Goal: Task Accomplishment & Management: Complete application form

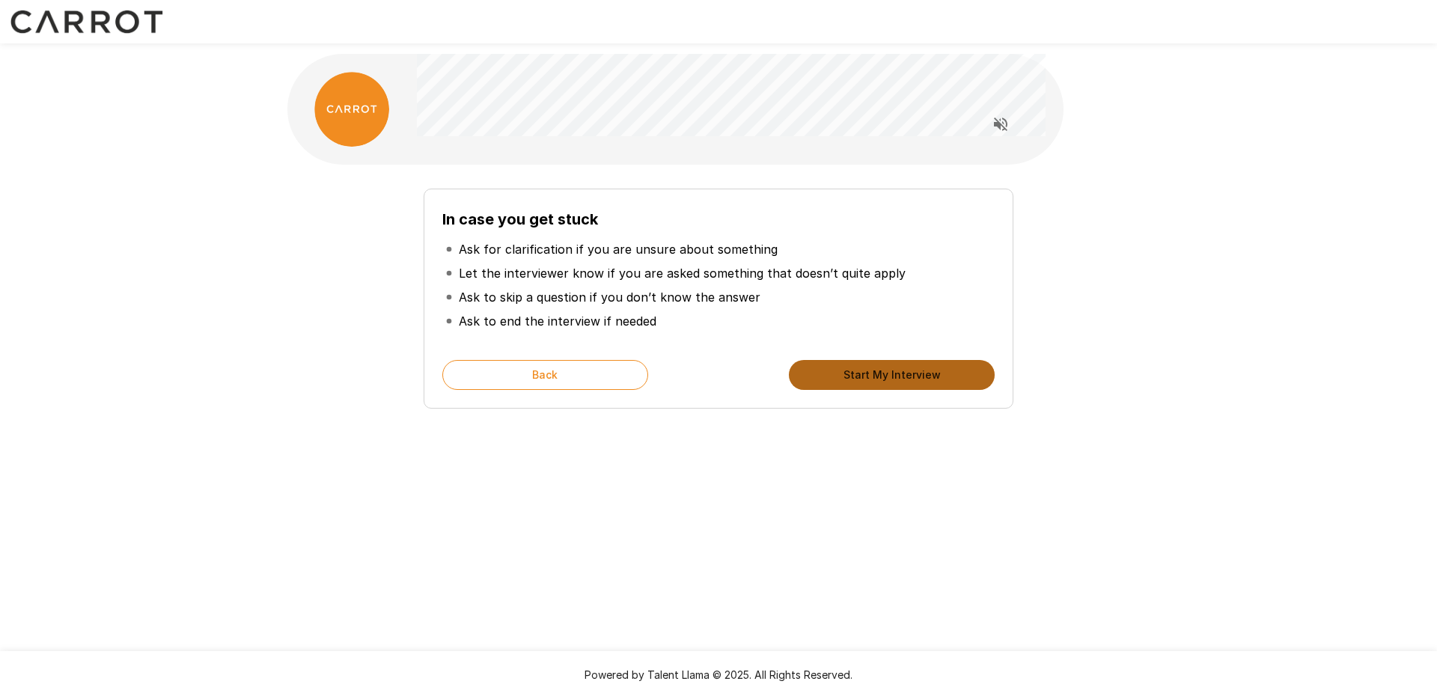
click at [891, 370] on button "Start My Interview" at bounding box center [892, 375] width 206 height 30
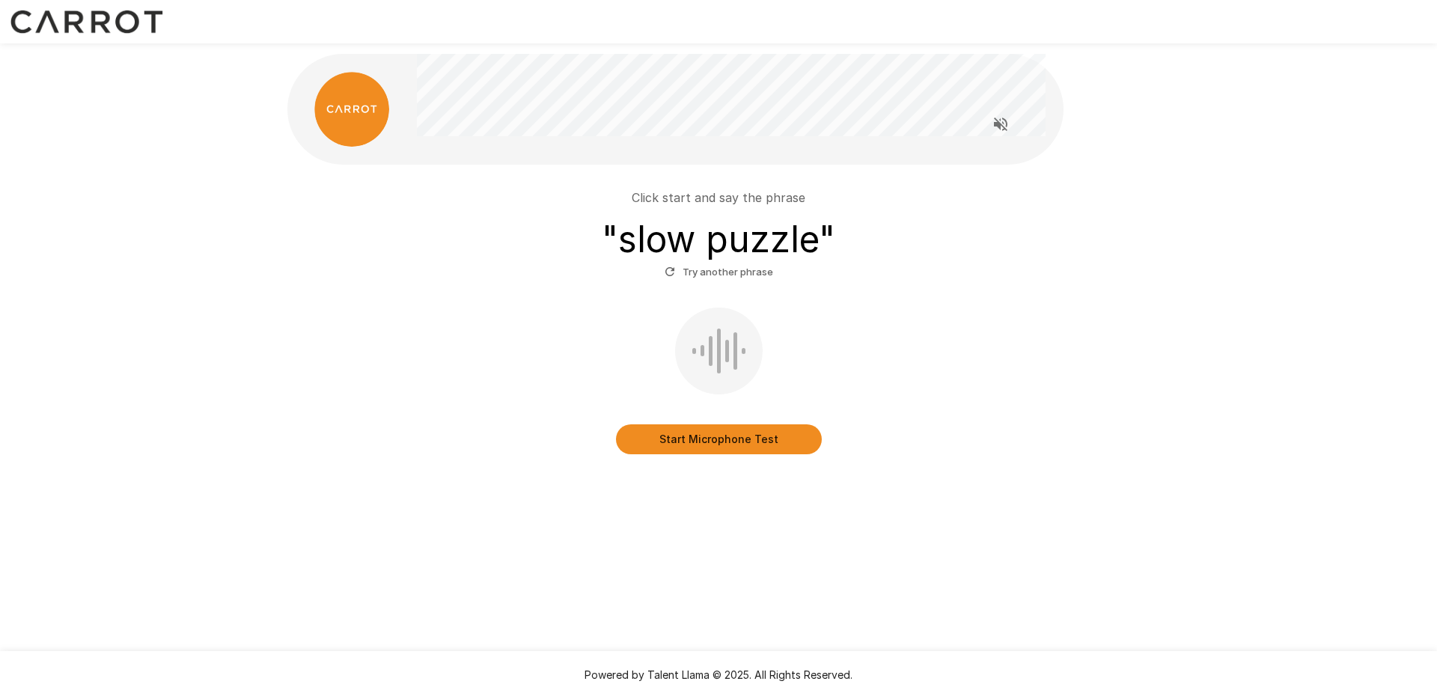
click at [723, 435] on button "Start Microphone Test" at bounding box center [719, 439] width 206 height 30
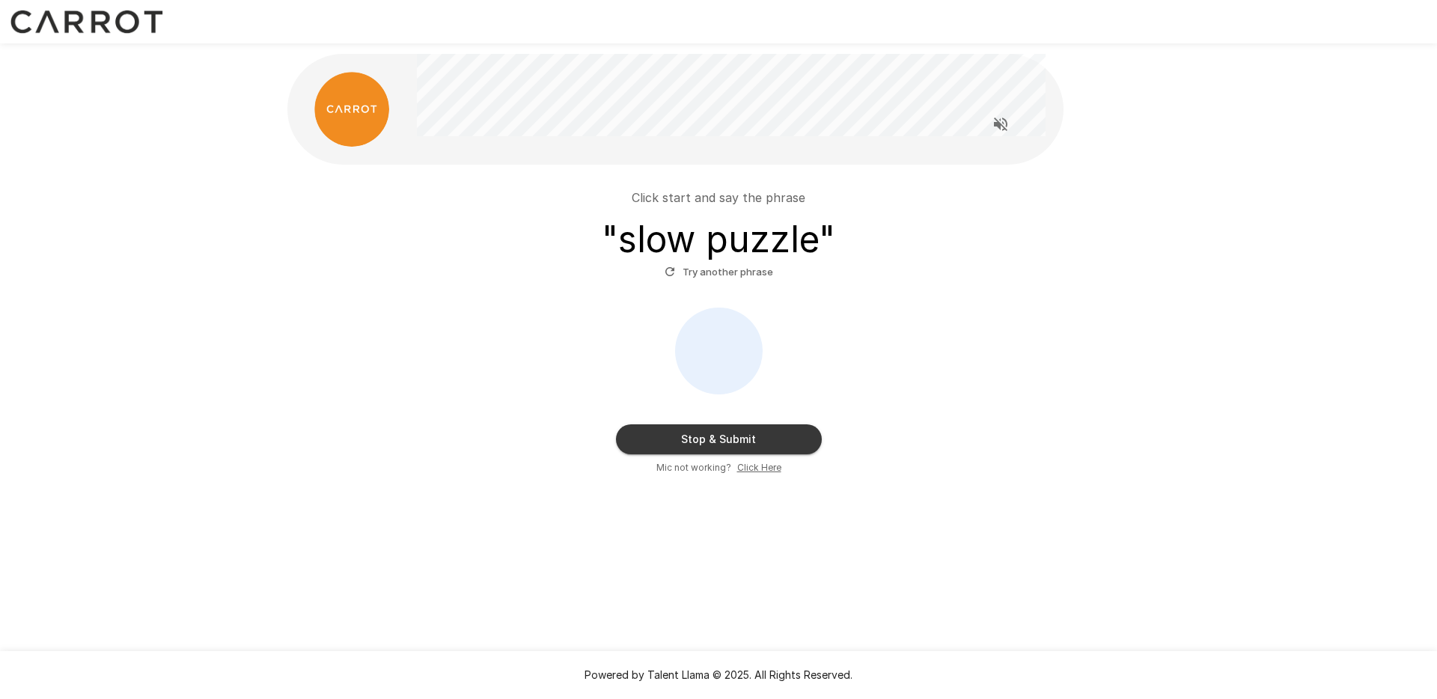
click at [713, 442] on button "Stop & Submit" at bounding box center [719, 439] width 206 height 30
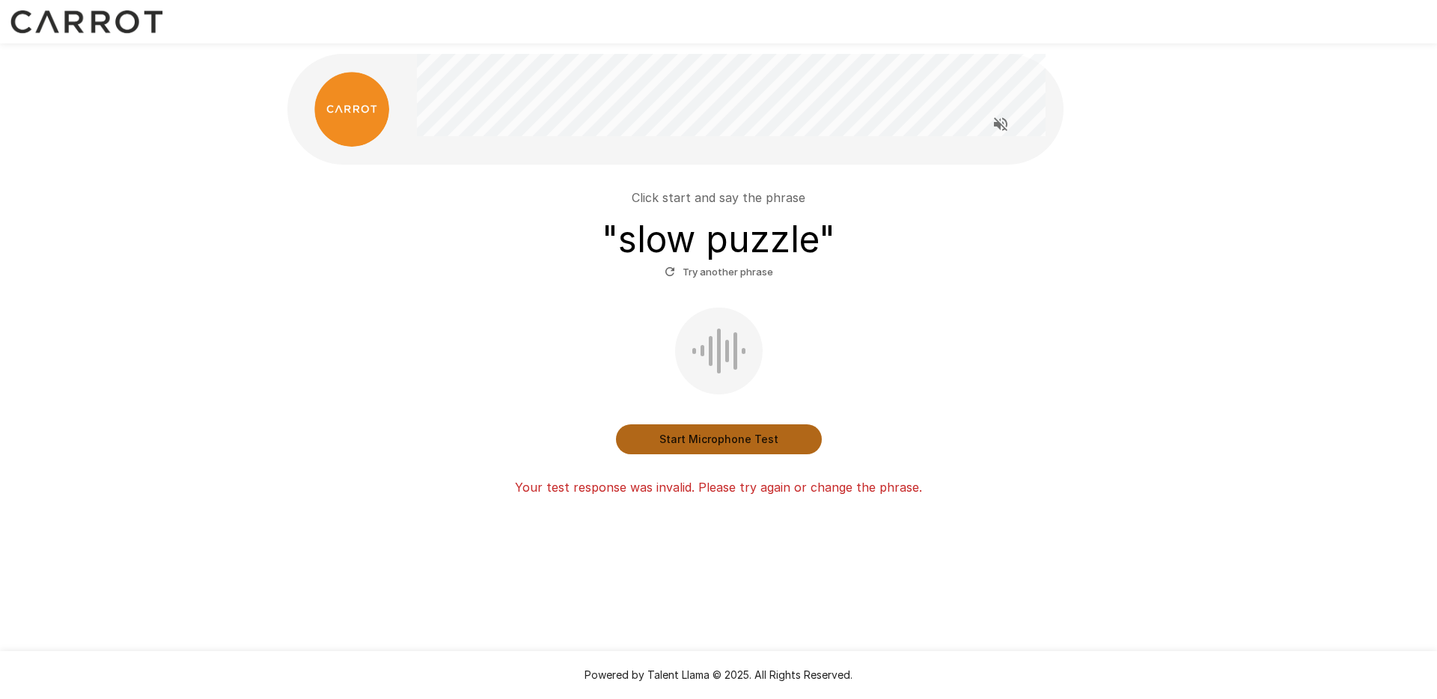
click at [728, 437] on button "Start Microphone Test" at bounding box center [719, 439] width 206 height 30
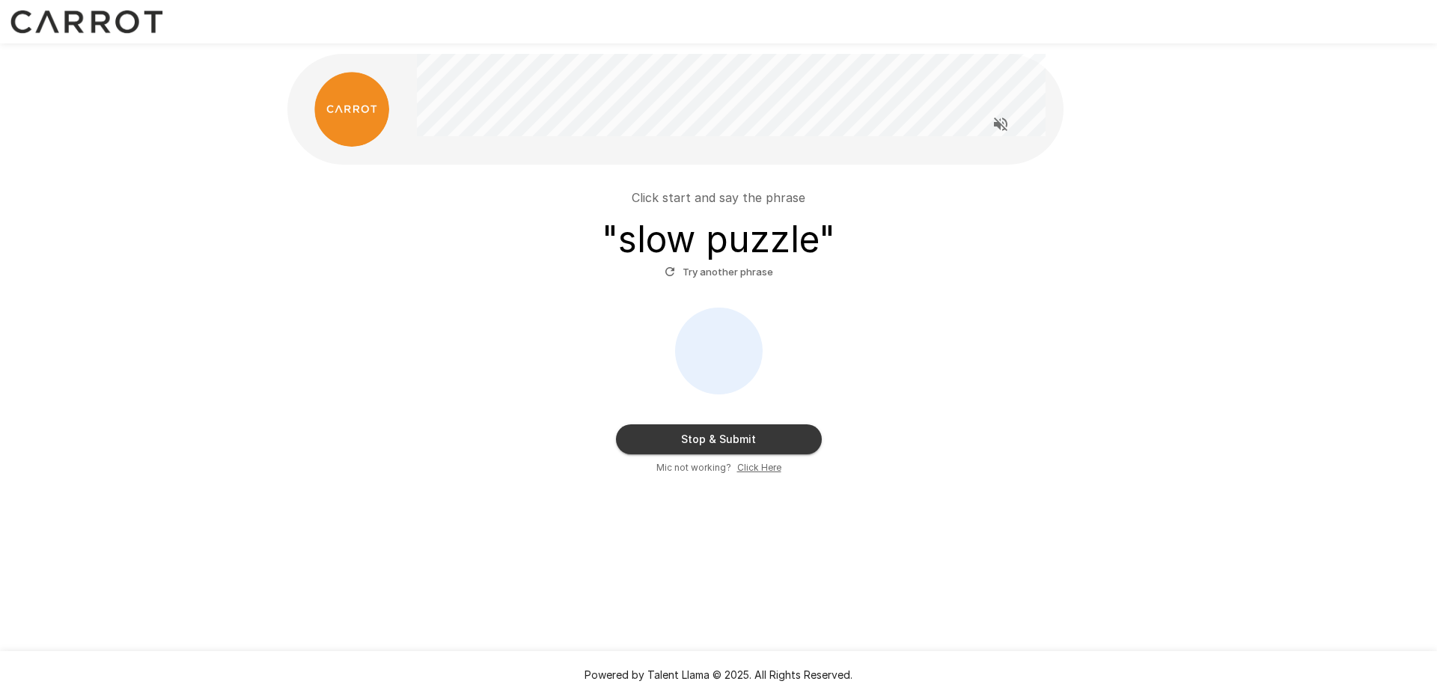
click at [728, 437] on button "Stop & Submit" at bounding box center [719, 439] width 206 height 30
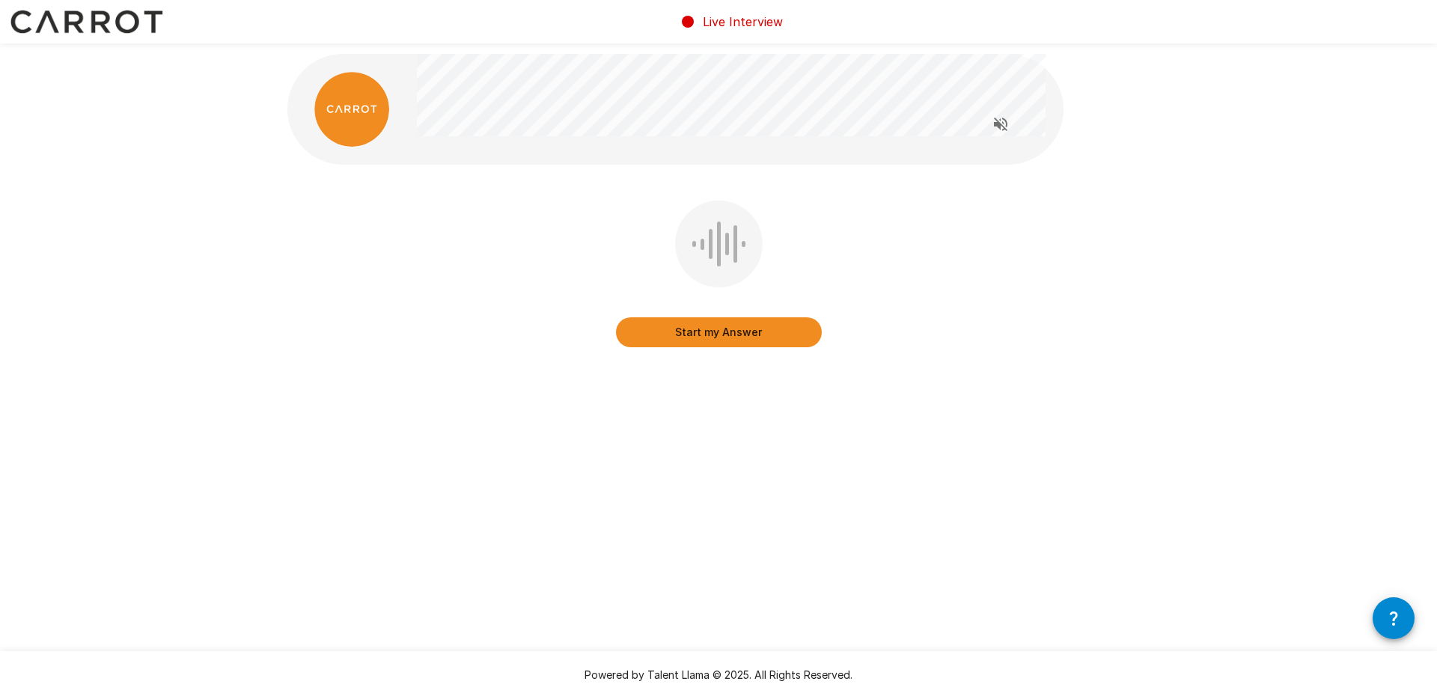
click at [712, 334] on button "Start my Answer" at bounding box center [719, 332] width 206 height 30
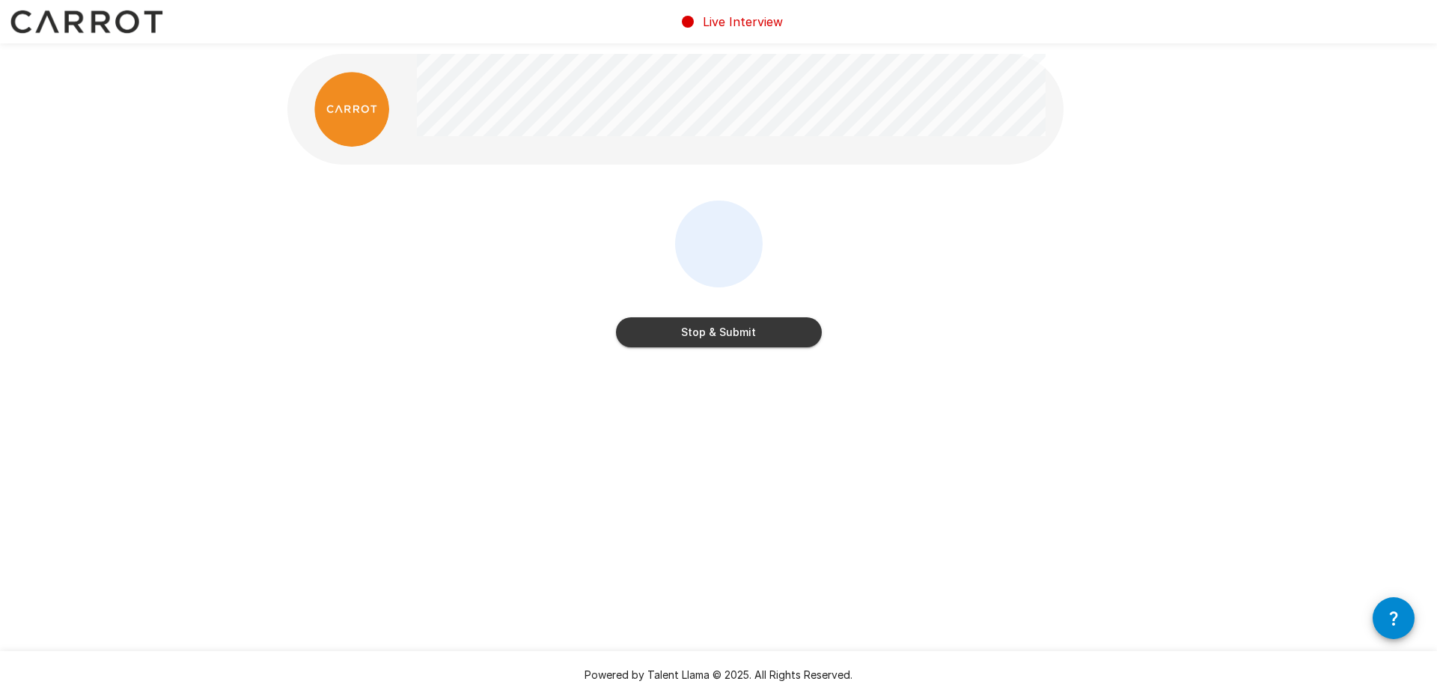
click at [712, 334] on button "Stop & Submit" at bounding box center [719, 332] width 206 height 30
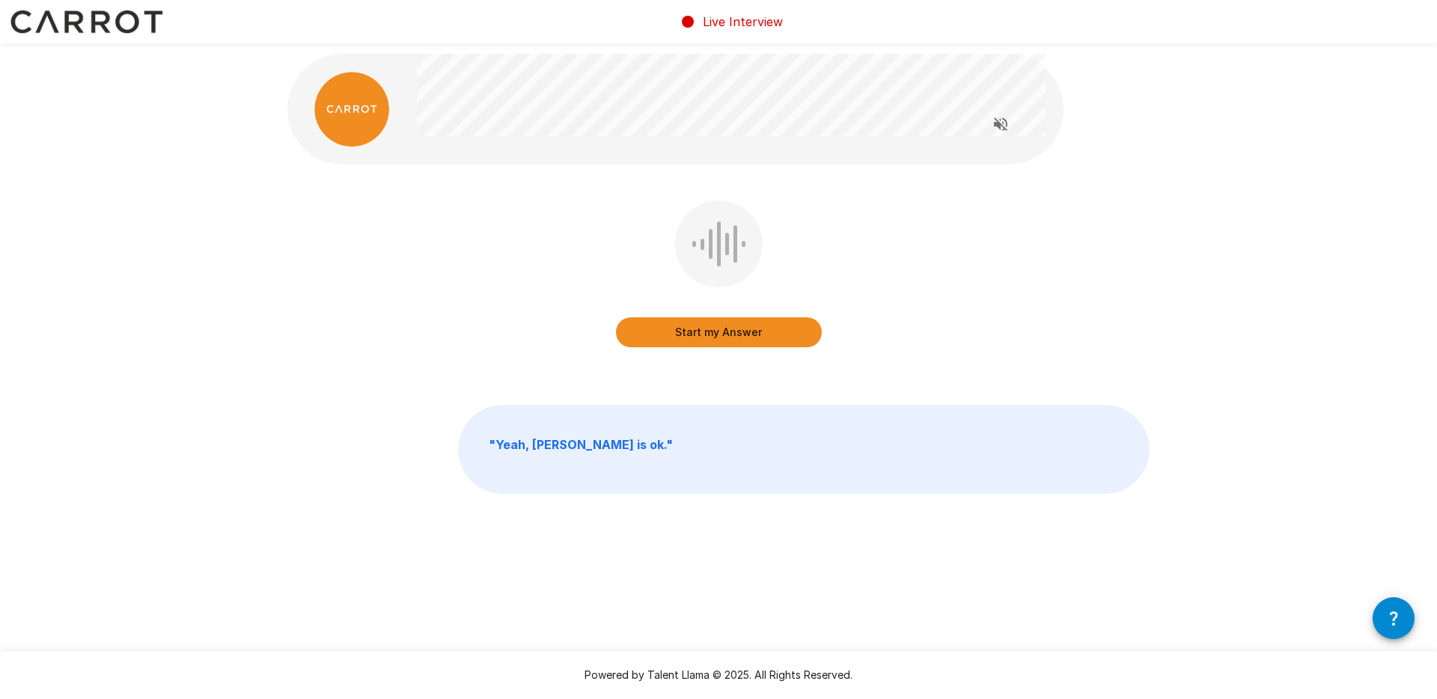
click at [718, 338] on button "Start my Answer" at bounding box center [719, 332] width 206 height 30
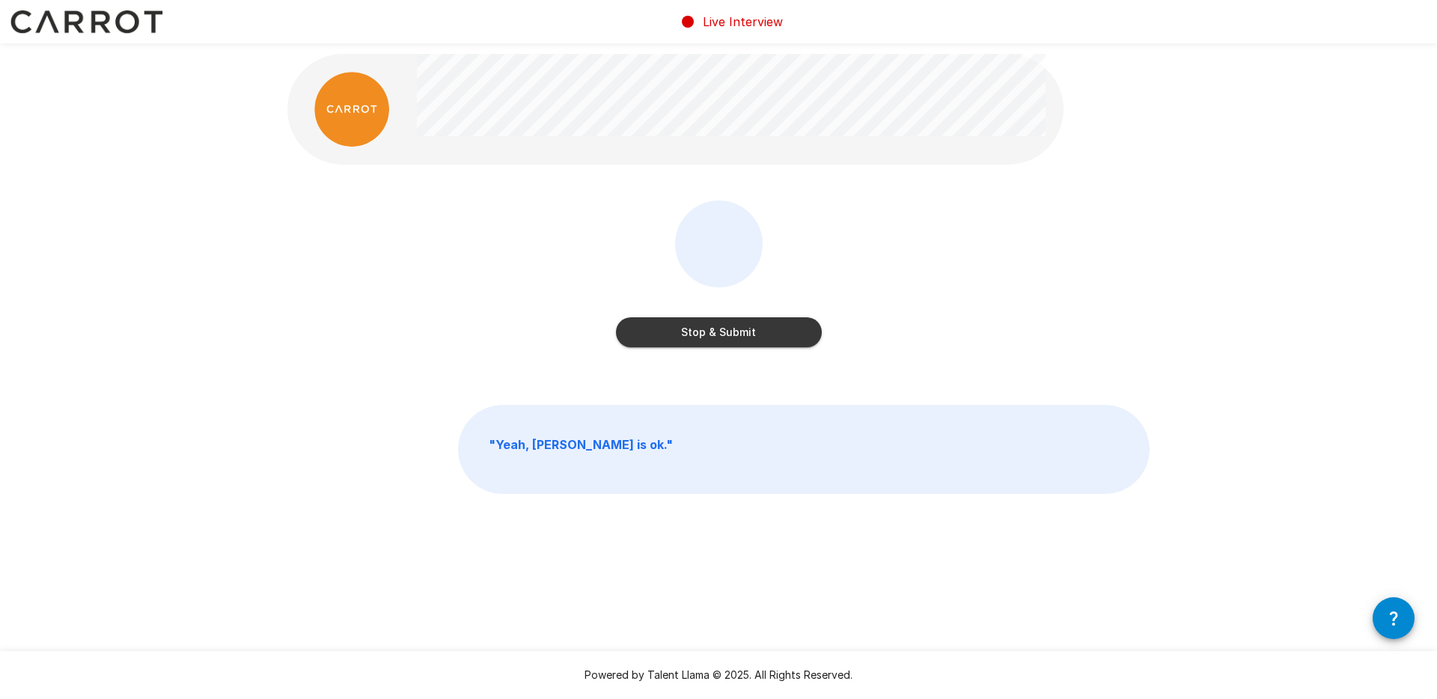
click at [718, 338] on button "Stop & Submit" at bounding box center [719, 332] width 206 height 30
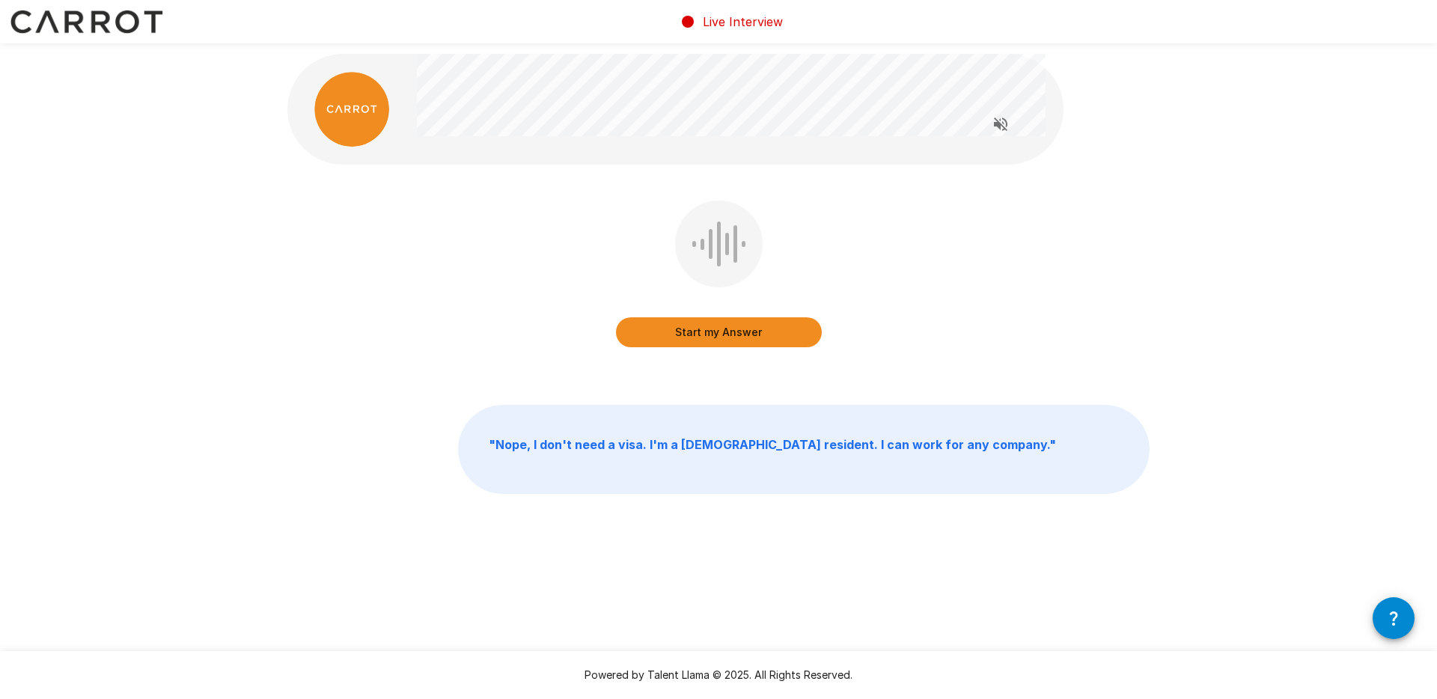
click at [724, 334] on button "Start my Answer" at bounding box center [719, 332] width 206 height 30
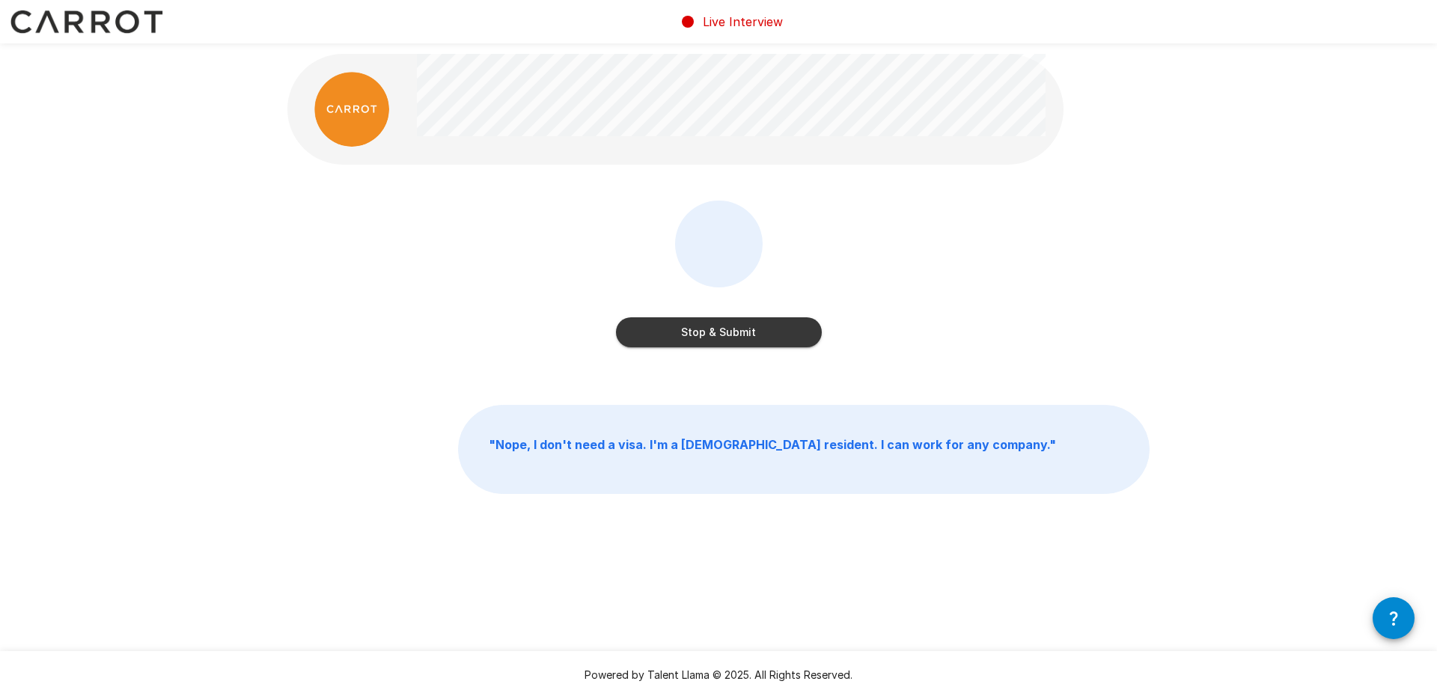
click at [724, 334] on button "Stop & Submit" at bounding box center [719, 332] width 206 height 30
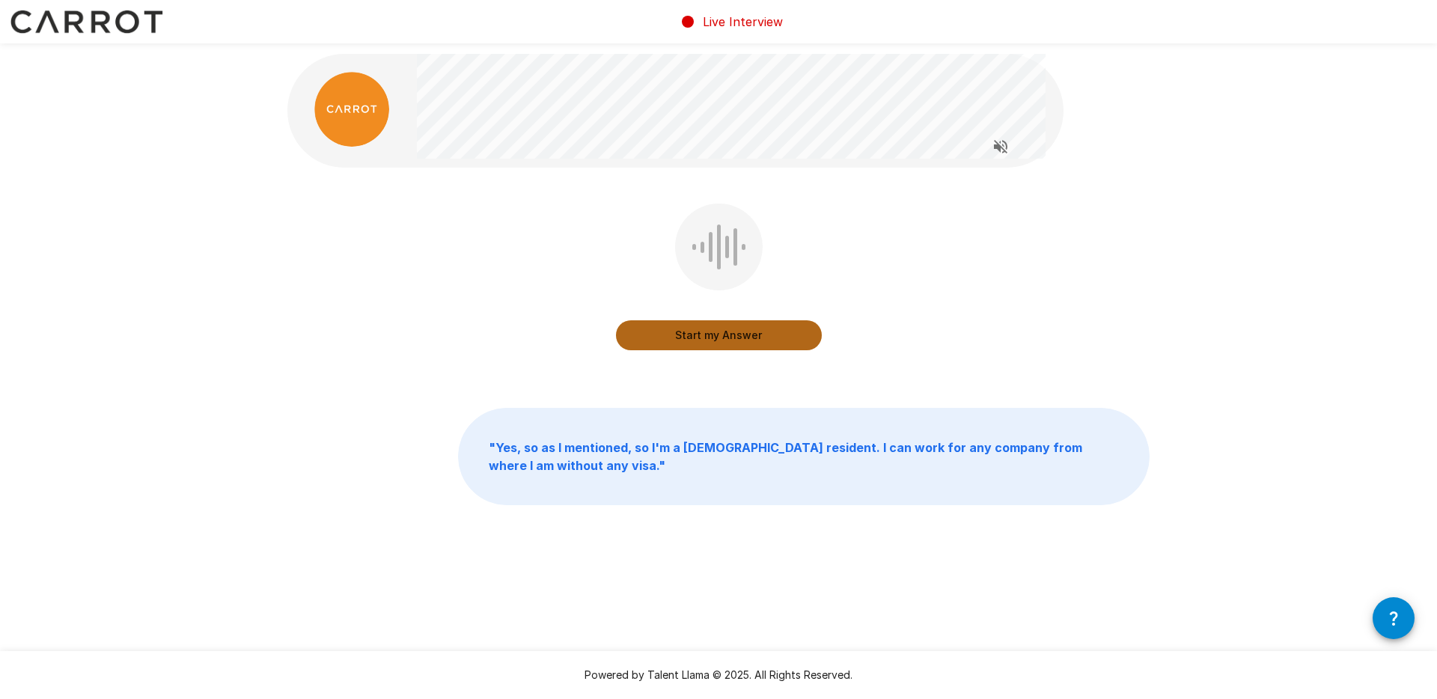
click at [727, 334] on button "Start my Answer" at bounding box center [719, 335] width 206 height 30
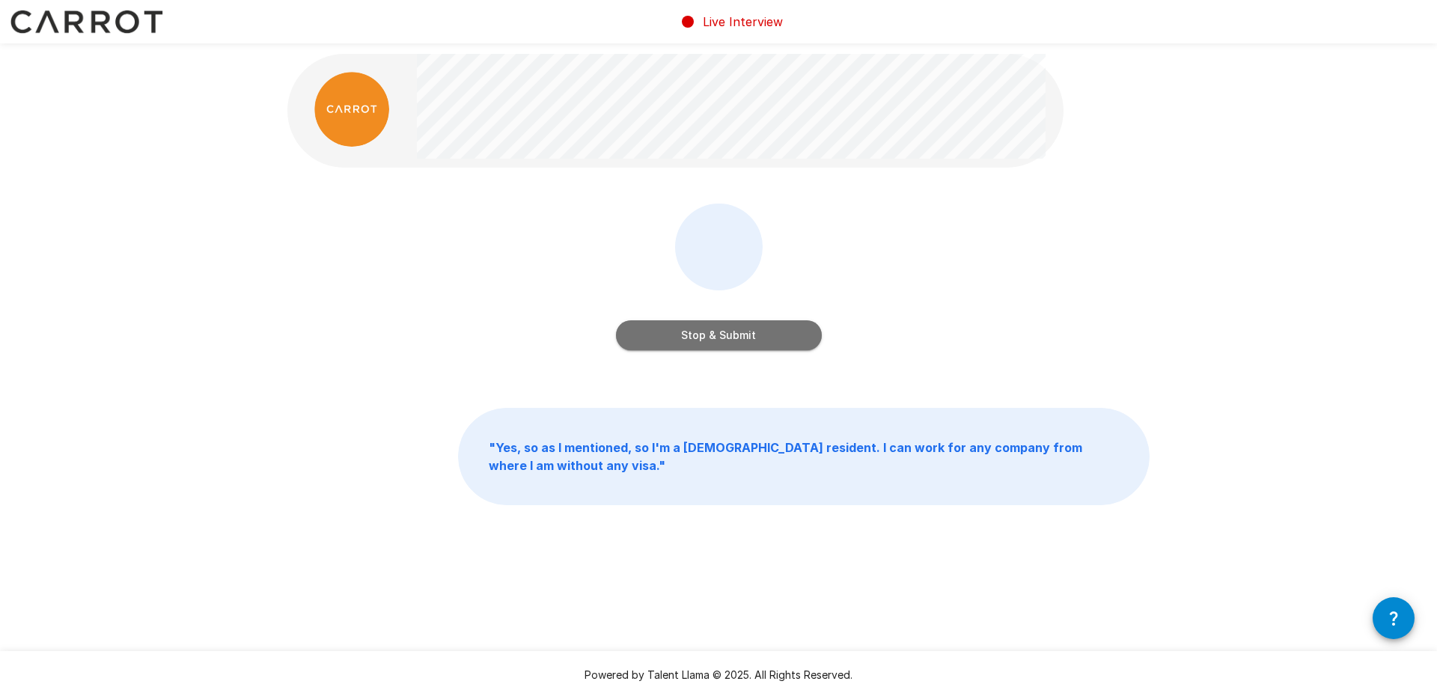
click at [727, 334] on button "Stop & Submit" at bounding box center [719, 335] width 206 height 30
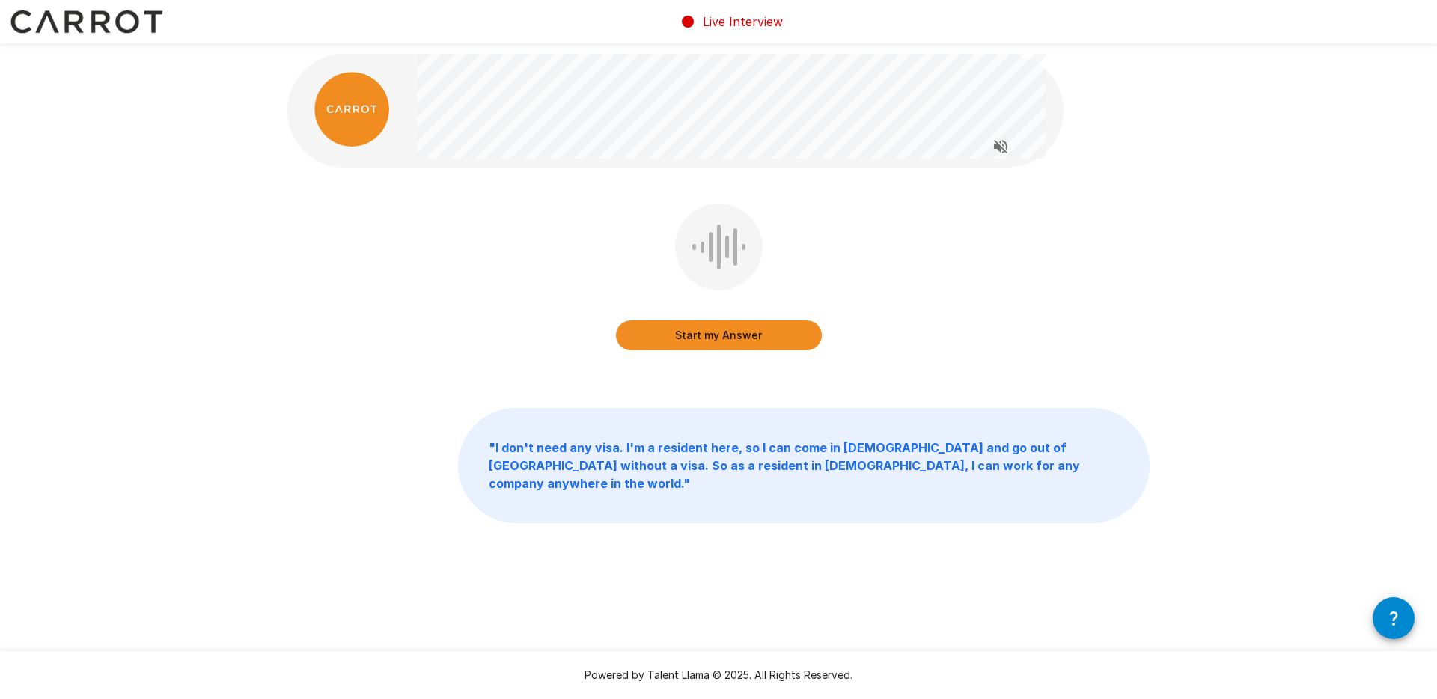
click at [688, 336] on button "Start my Answer" at bounding box center [719, 335] width 206 height 30
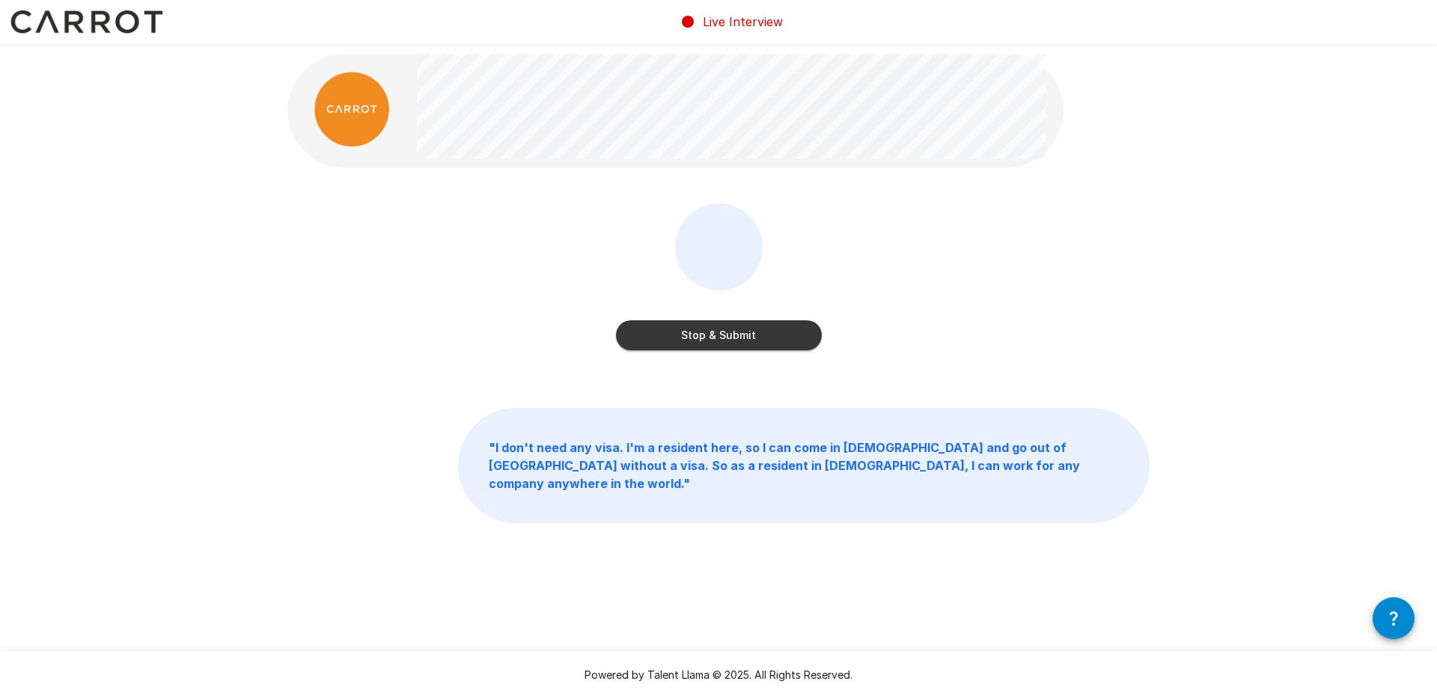
click at [688, 336] on button "Stop & Submit" at bounding box center [719, 335] width 206 height 30
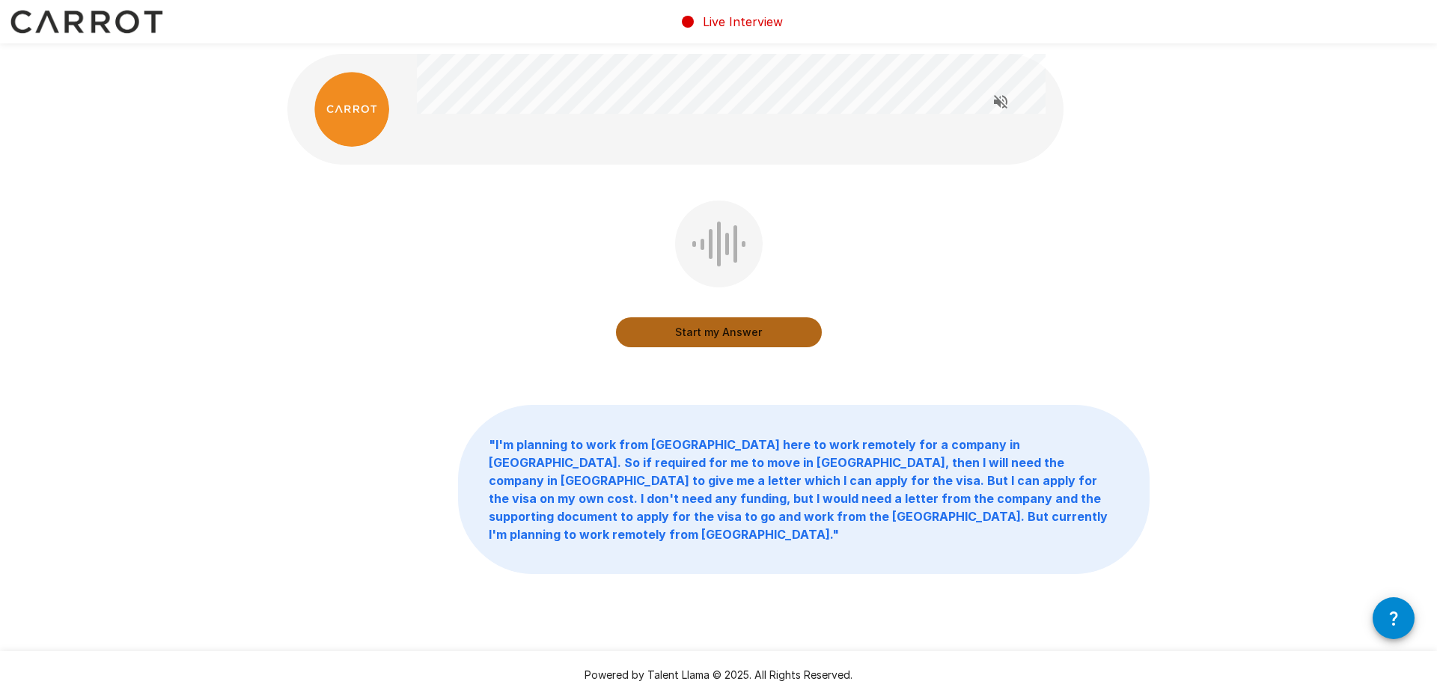
click at [727, 332] on button "Start my Answer" at bounding box center [719, 332] width 206 height 30
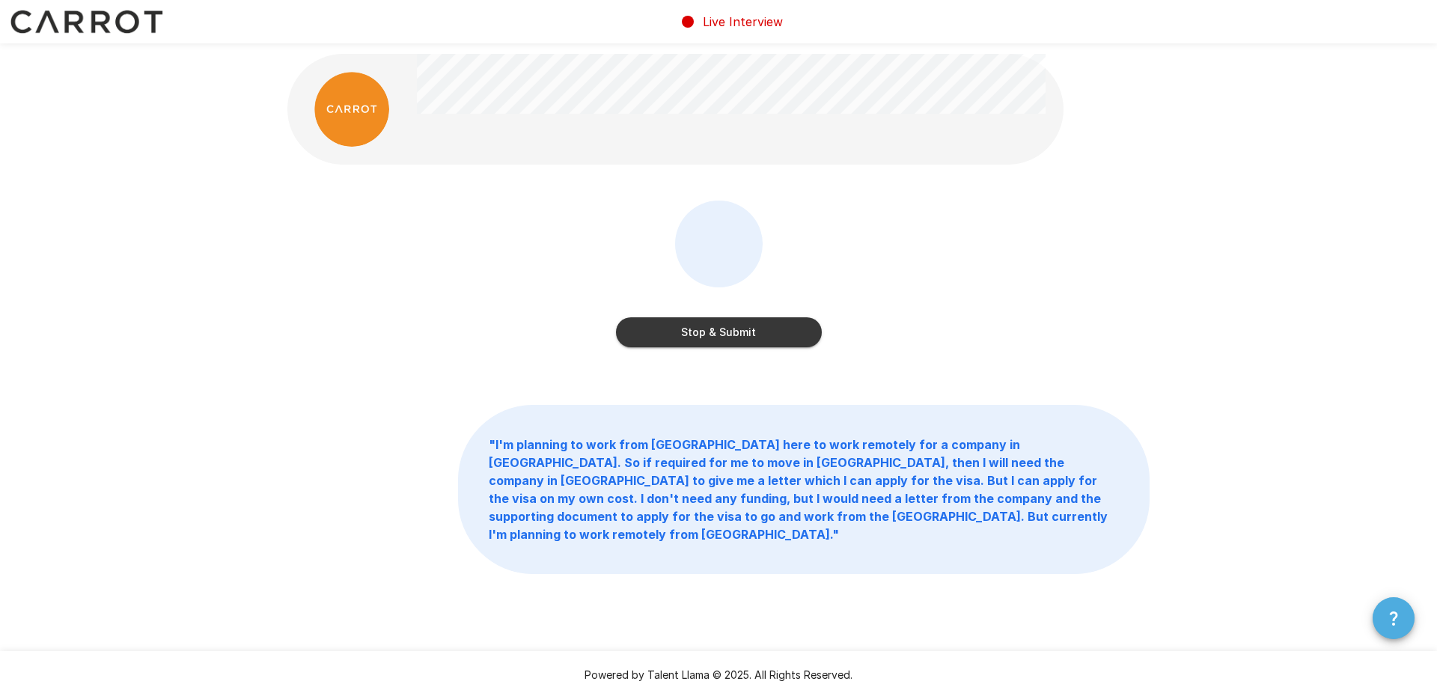
click at [1400, 617] on icon "button" at bounding box center [1394, 618] width 18 height 18
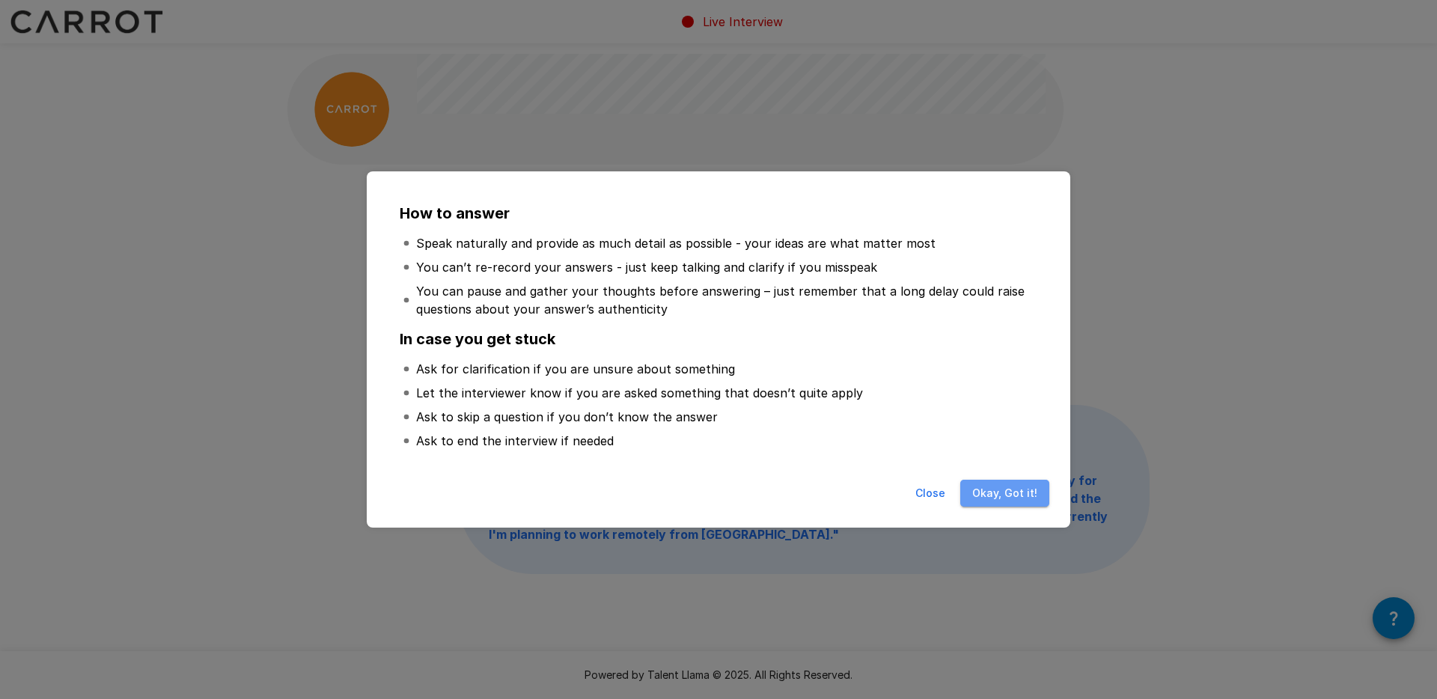
click at [1015, 482] on button "Okay, Got it!" at bounding box center [1004, 494] width 89 height 28
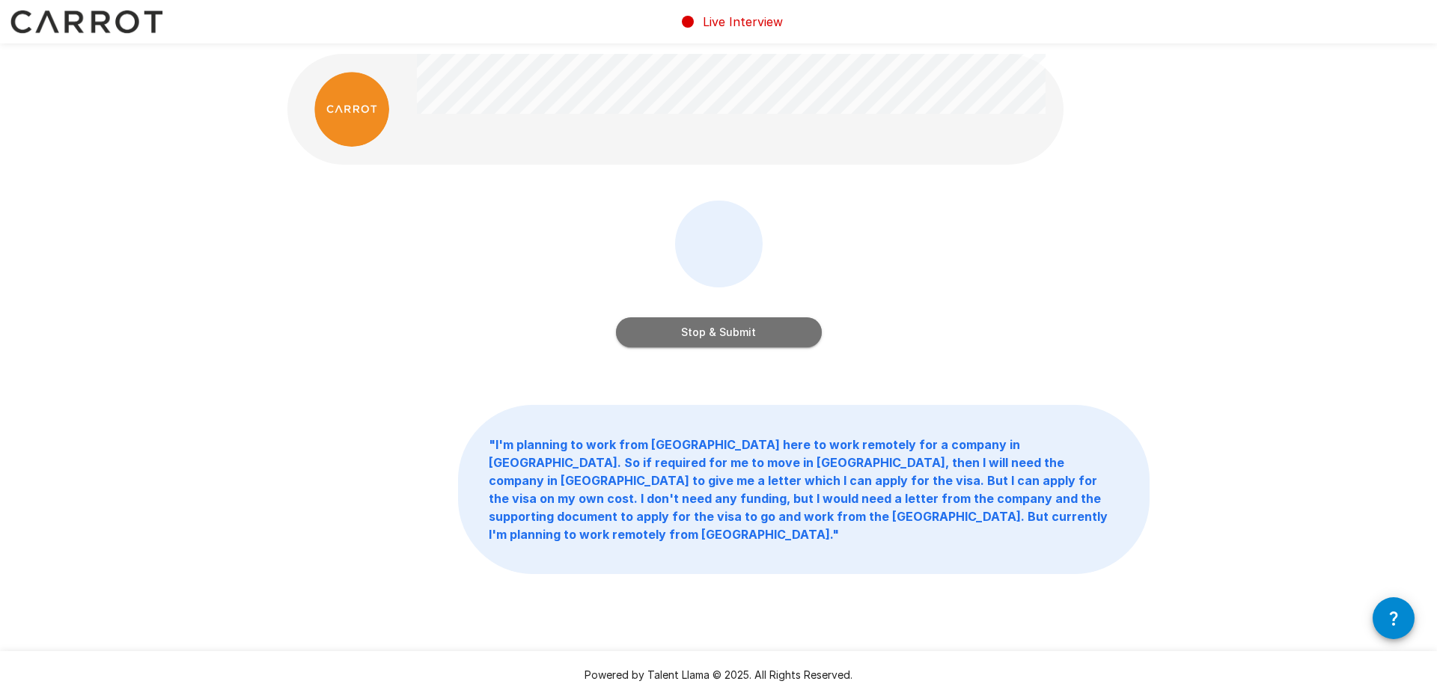
click at [730, 326] on button "Stop & Submit" at bounding box center [719, 332] width 206 height 30
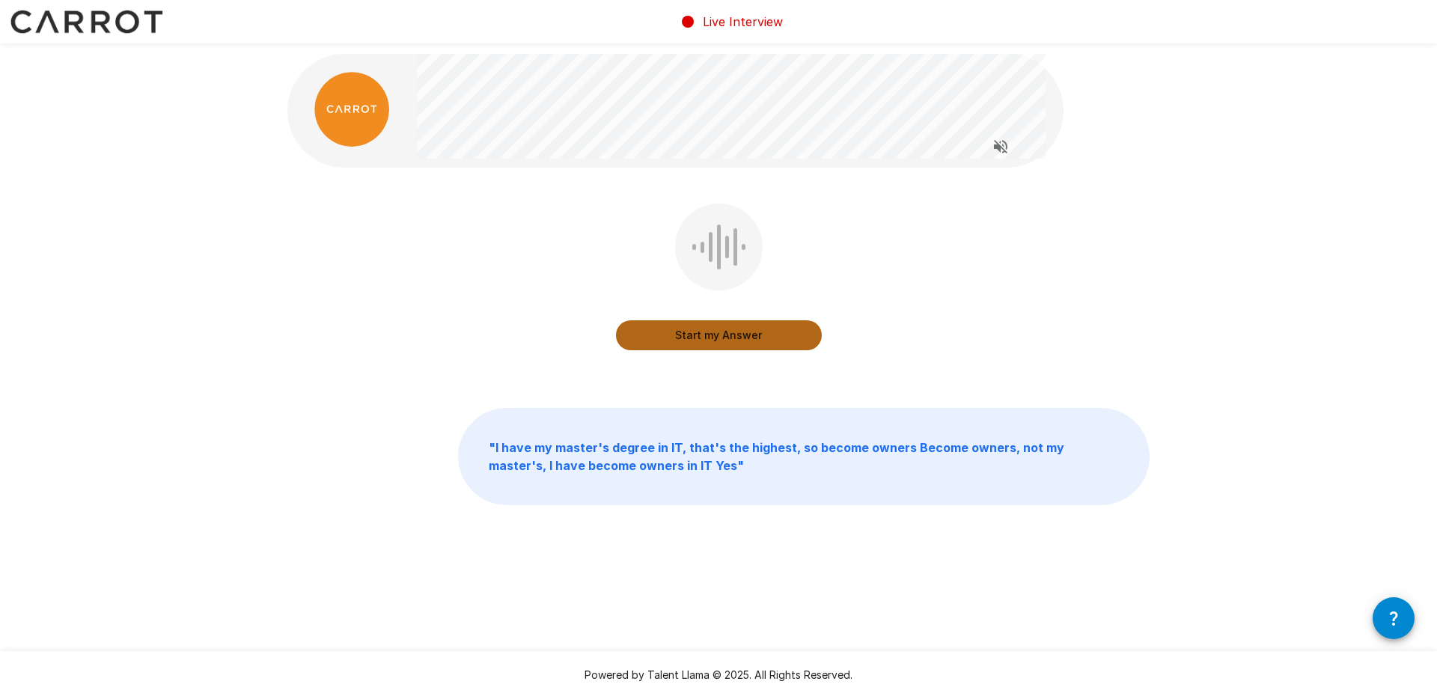
click at [712, 338] on button "Start my Answer" at bounding box center [719, 335] width 206 height 30
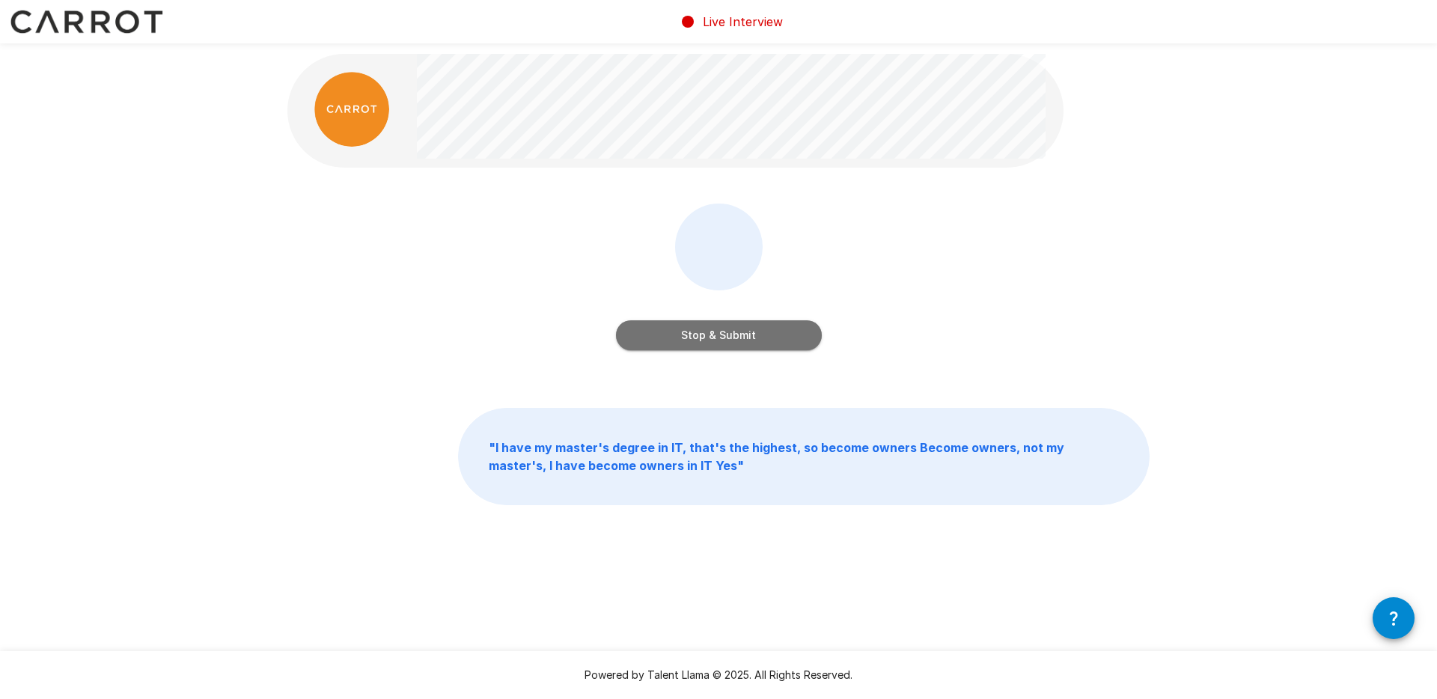
click at [712, 338] on button "Stop & Submit" at bounding box center [719, 335] width 206 height 30
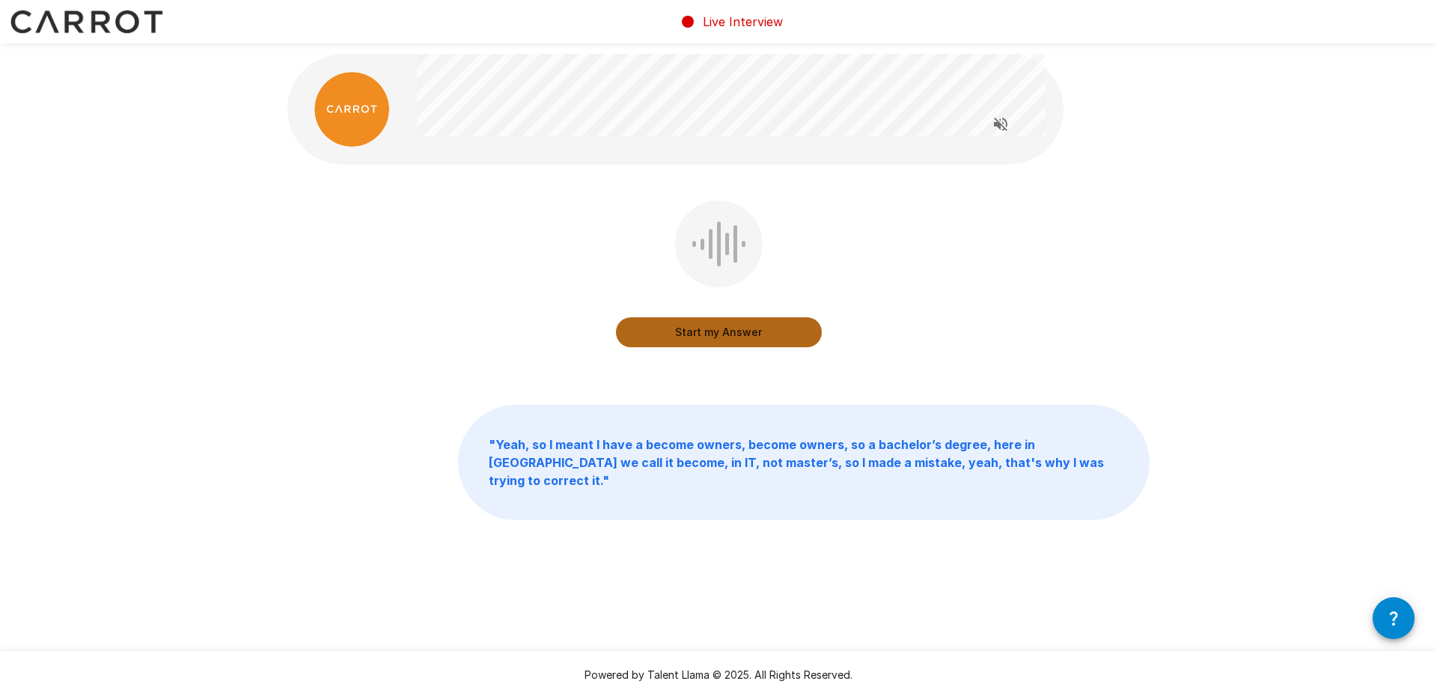
click at [706, 329] on button "Start my Answer" at bounding box center [719, 332] width 206 height 30
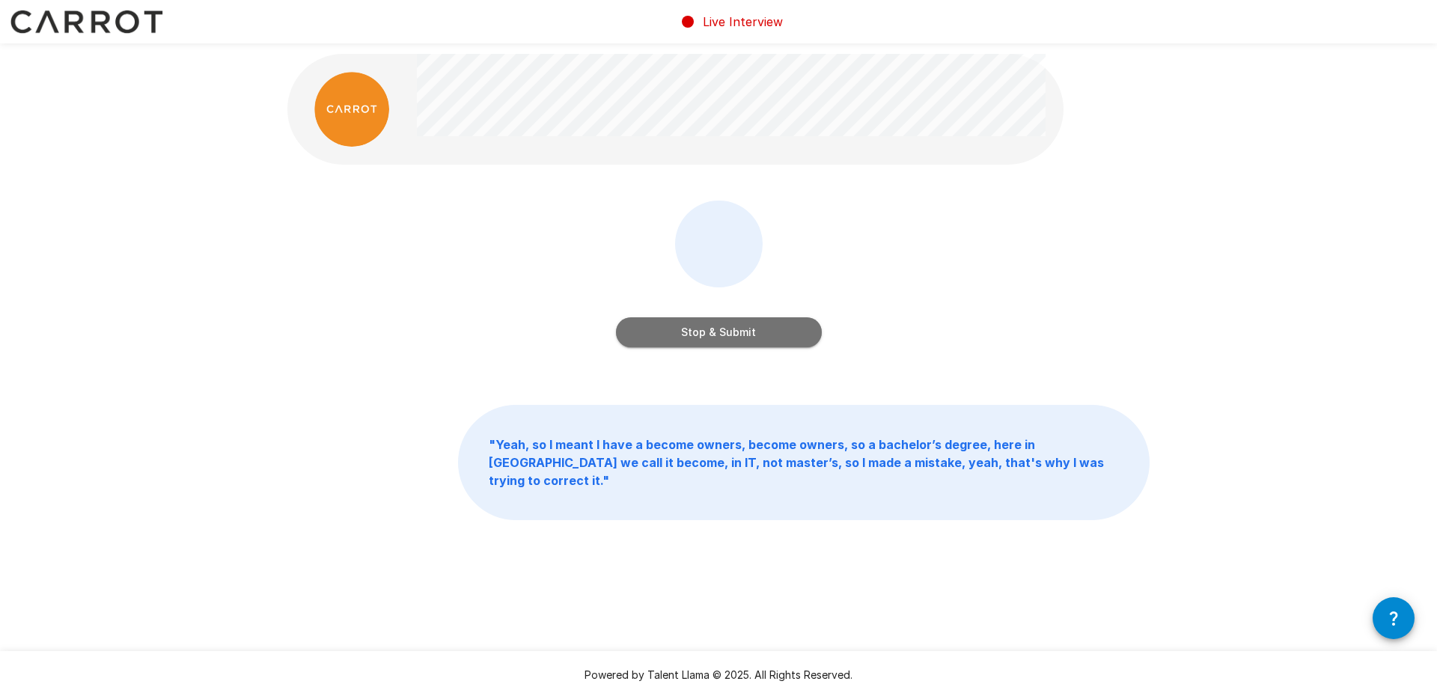
click at [706, 329] on button "Stop & Submit" at bounding box center [719, 332] width 206 height 30
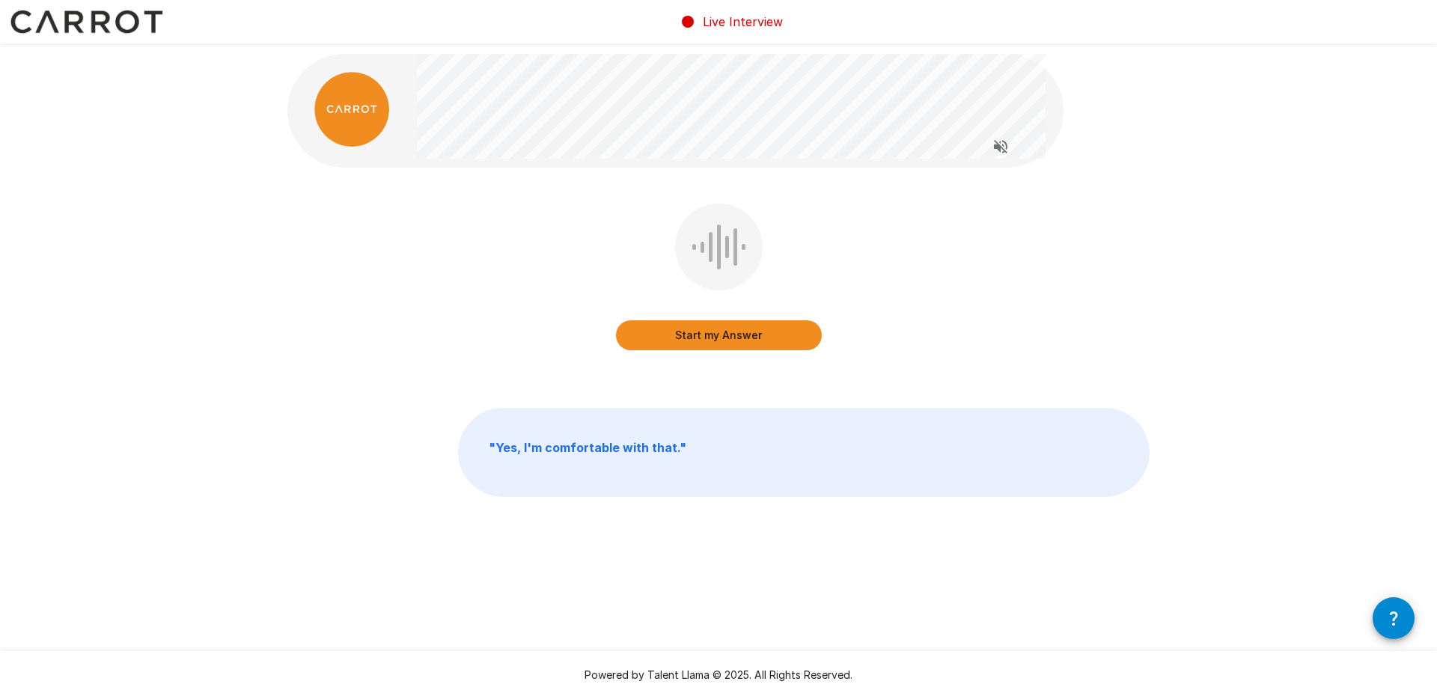
click at [706, 339] on button "Start my Answer" at bounding box center [719, 335] width 206 height 30
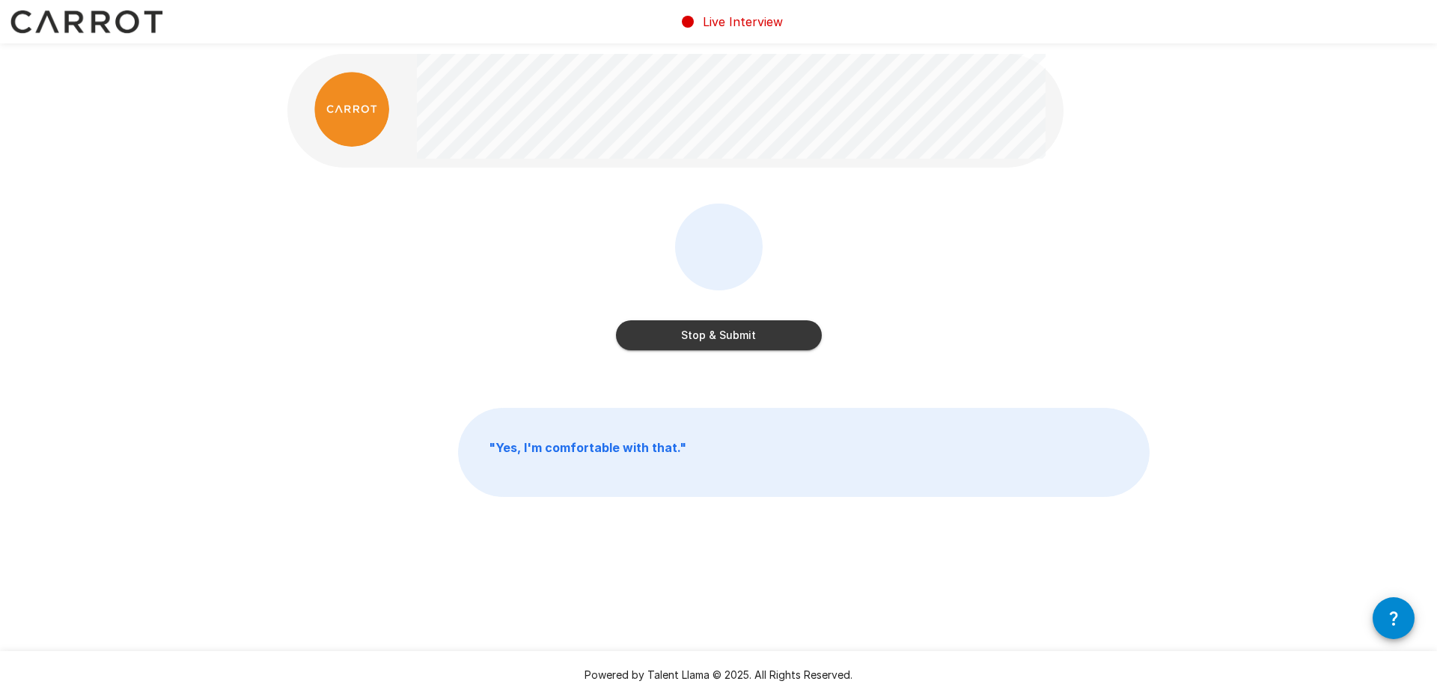
click at [706, 339] on button "Stop & Submit" at bounding box center [719, 335] width 206 height 30
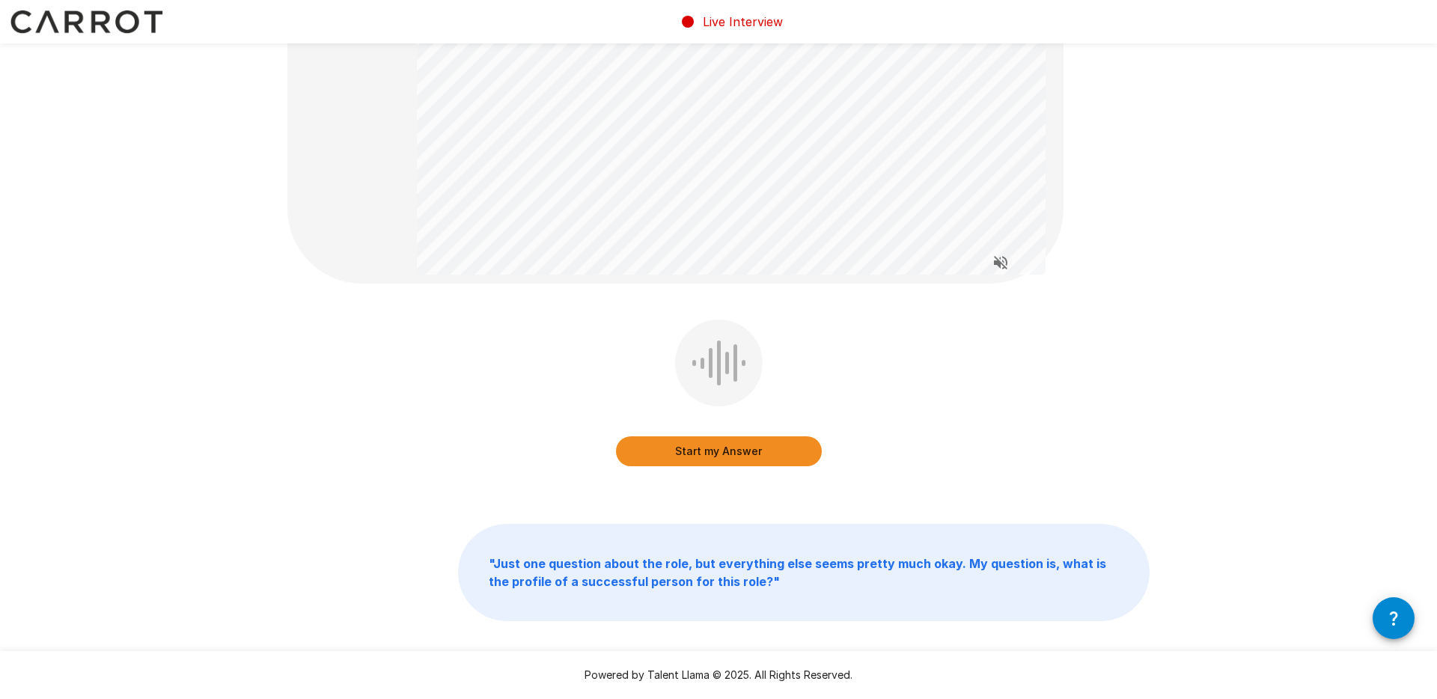
scroll to position [149, 0]
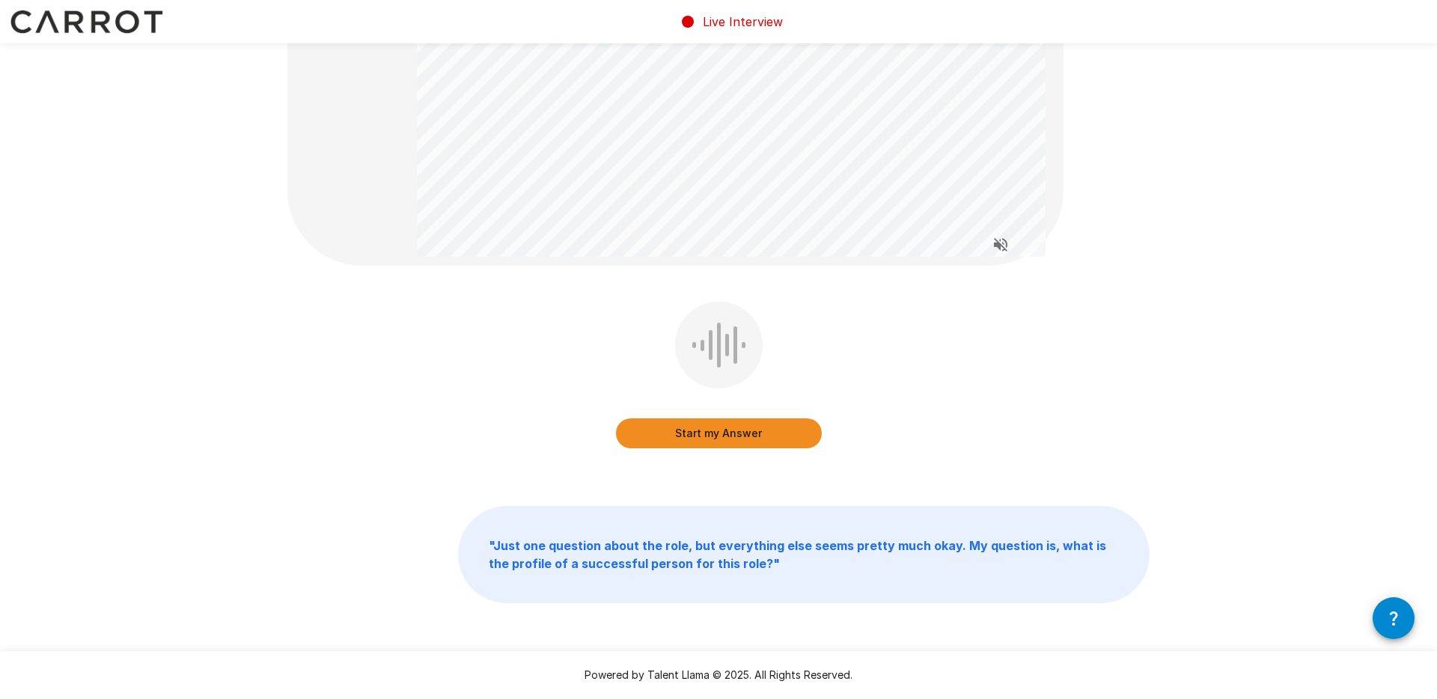
click at [719, 440] on button "Start my Answer" at bounding box center [719, 433] width 206 height 30
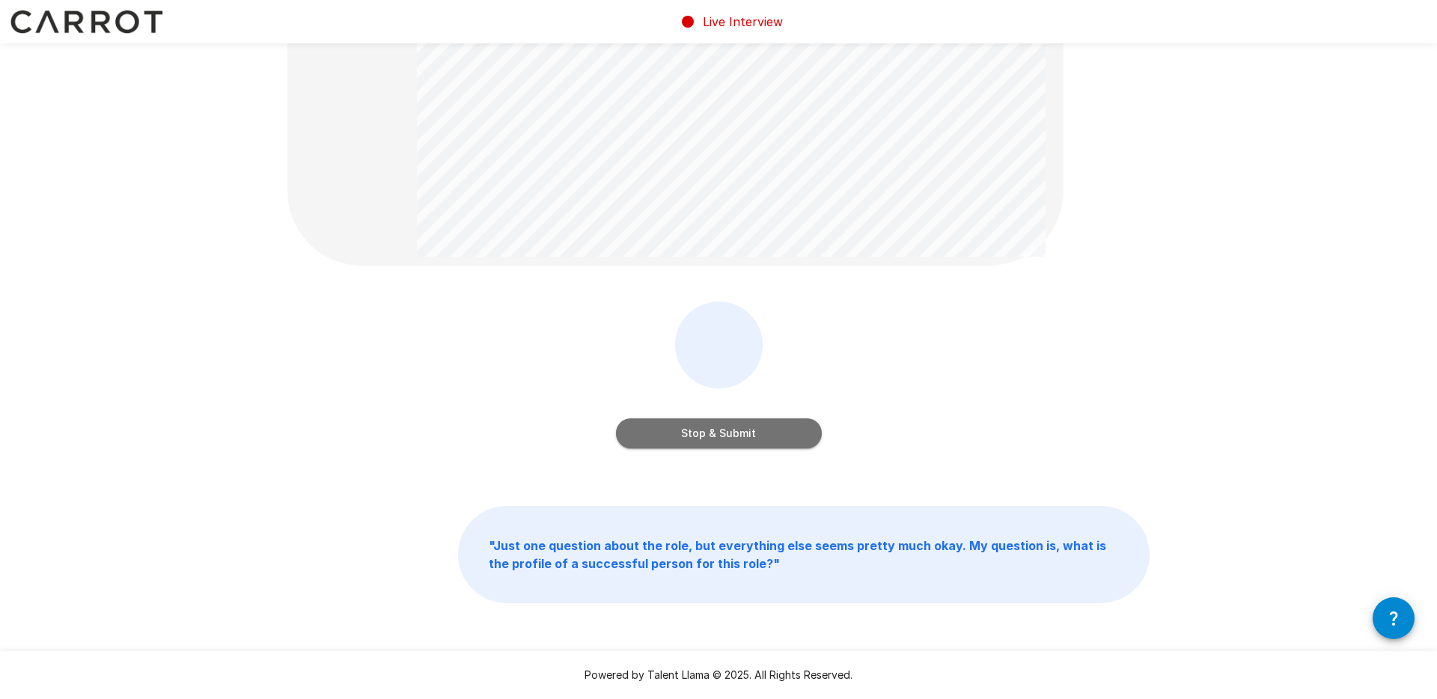
click at [719, 440] on button "Stop & Submit" at bounding box center [719, 433] width 206 height 30
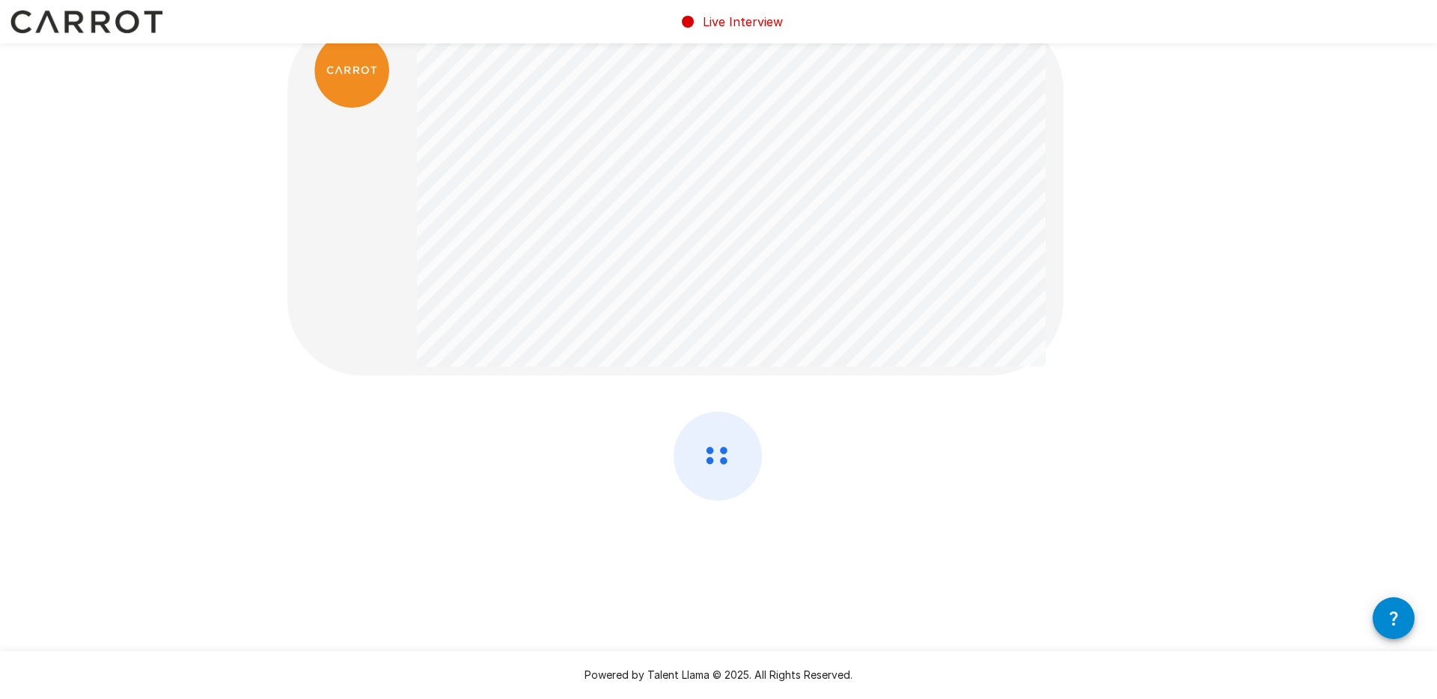
scroll to position [0, 0]
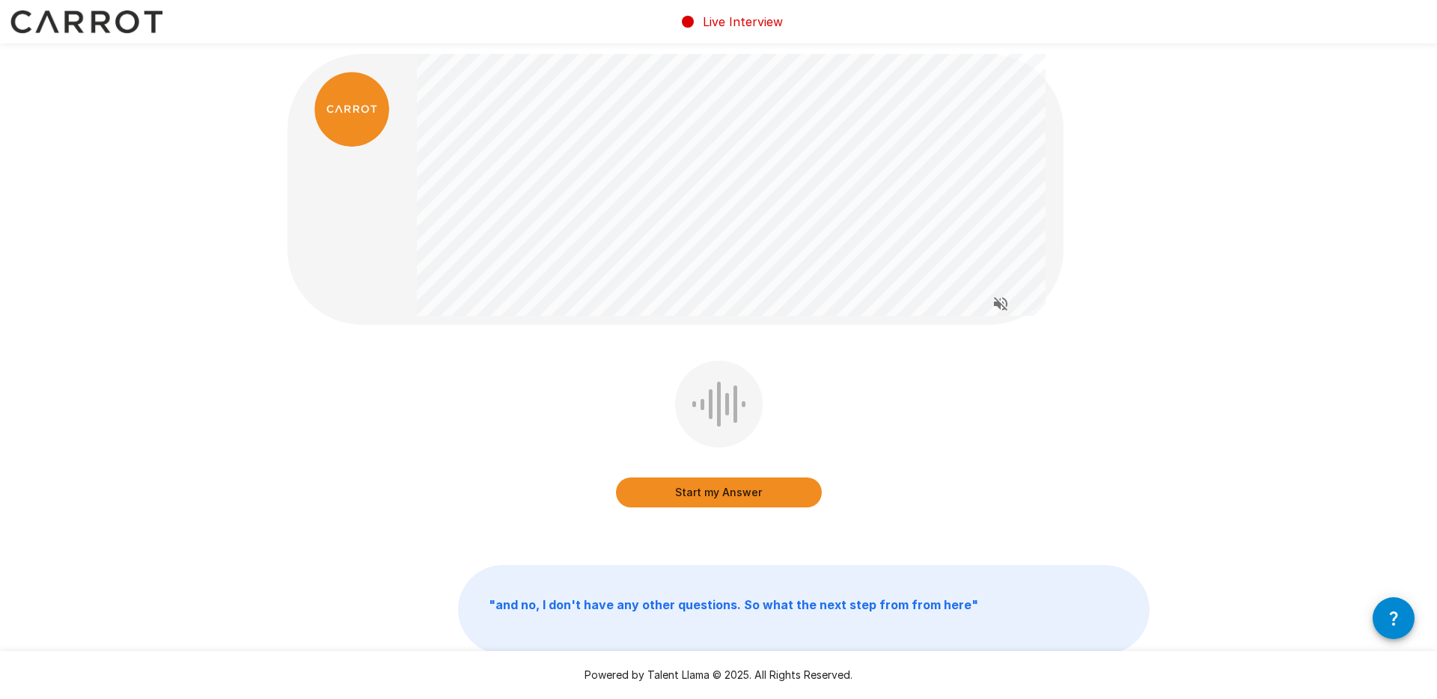
click at [703, 494] on button "Start my Answer" at bounding box center [719, 492] width 206 height 30
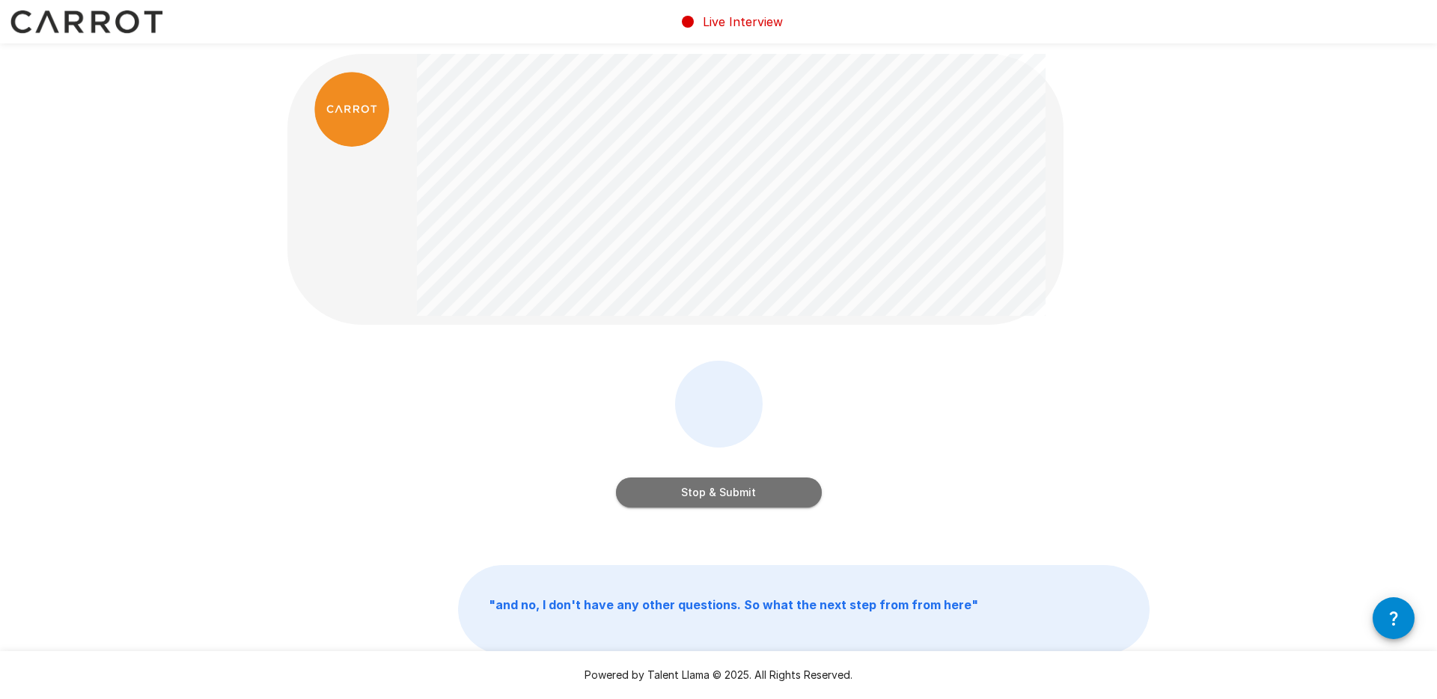
click at [703, 494] on button "Stop & Submit" at bounding box center [719, 492] width 206 height 30
